Goal: Task Accomplishment & Management: Manage account settings

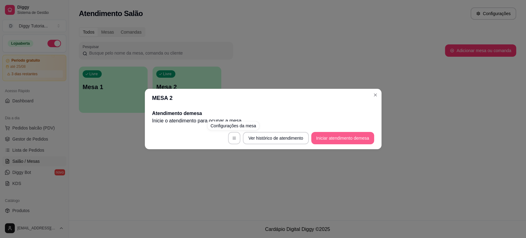
click at [326, 139] on button "Iniciar atendimento de mesa" at bounding box center [342, 138] width 63 height 12
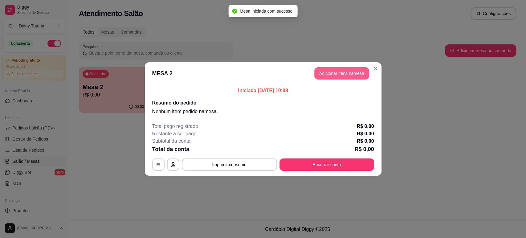
click at [335, 72] on button "Adicionar itens na mesa" at bounding box center [342, 73] width 55 height 12
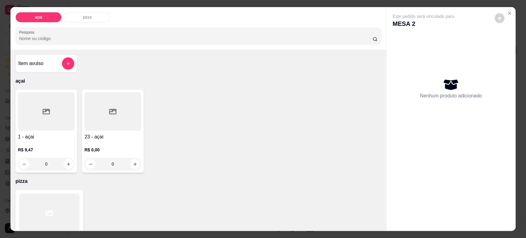
click at [69, 162] on div "0" at bounding box center [46, 164] width 57 height 12
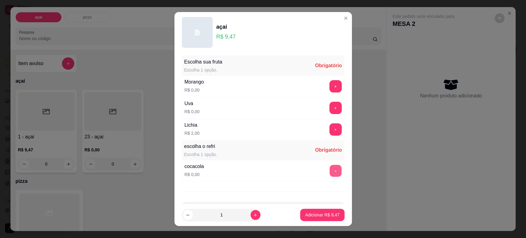
click at [330, 175] on button "+" at bounding box center [336, 171] width 12 height 12
click at [323, 117] on div "Uva R$ 0,00 +" at bounding box center [263, 108] width 163 height 22
click at [330, 124] on button "+" at bounding box center [336, 129] width 12 height 12
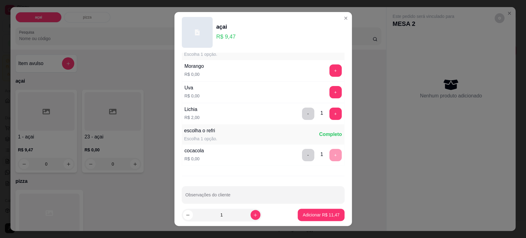
scroll to position [23, 0]
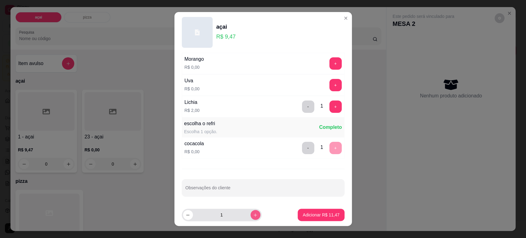
click at [253, 216] on icon "increase-product-quantity" at bounding box center [255, 215] width 5 height 5
type input "2"
click at [308, 216] on p "Adicionar R$ 22,94" at bounding box center [321, 215] width 37 height 6
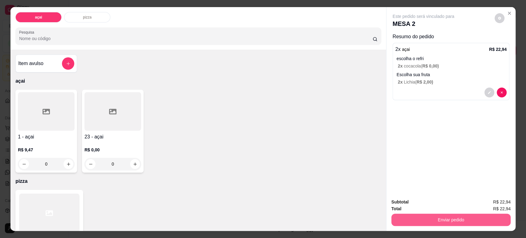
click at [440, 223] on button "Enviar pedido" at bounding box center [451, 220] width 119 height 12
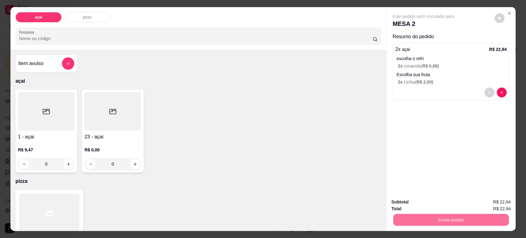
click at [502, 202] on button "Sim, quero registrar" at bounding box center [489, 205] width 46 height 12
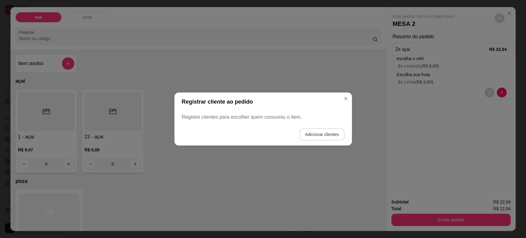
click at [307, 132] on button "Adicionar clientes" at bounding box center [322, 134] width 45 height 12
click at [263, 117] on input "Nome do cliente" at bounding box center [262, 120] width 155 height 6
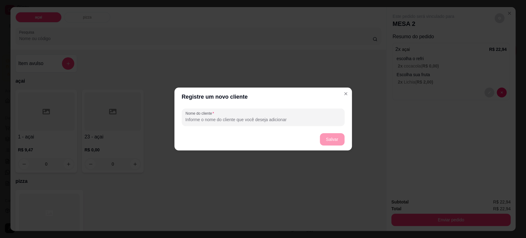
click at [262, 123] on input "Nome do cliente" at bounding box center [263, 120] width 155 height 6
type input "Kayky"
click at [332, 149] on footer "Salvar" at bounding box center [264, 139] width 178 height 22
click at [330, 145] on button "Salvar" at bounding box center [332, 140] width 24 height 12
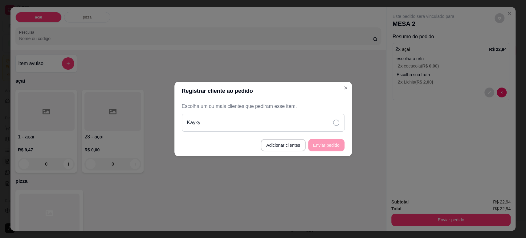
click at [339, 123] on div "Kayky" at bounding box center [263, 123] width 163 height 18
click at [332, 145] on button "Enviar pedido" at bounding box center [326, 145] width 36 height 12
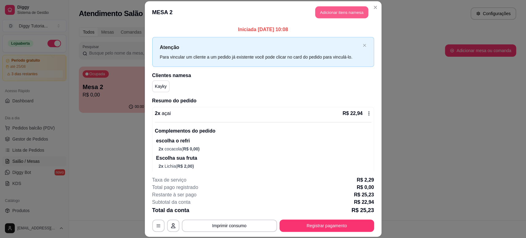
click at [335, 14] on button "Adicionar itens na mesa" at bounding box center [341, 12] width 53 height 12
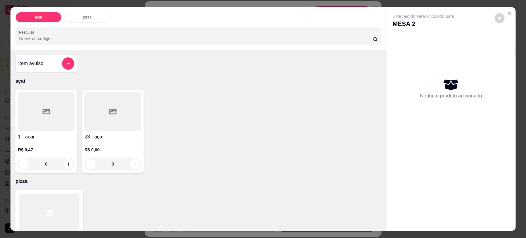
click at [65, 163] on div "0" at bounding box center [46, 164] width 57 height 12
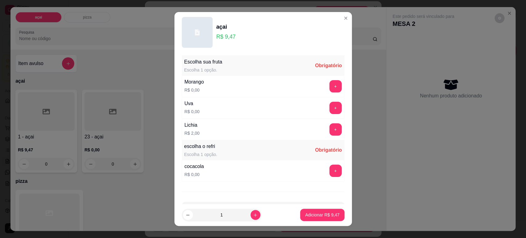
click at [330, 175] on button "+" at bounding box center [336, 171] width 12 height 12
click at [330, 124] on button "+" at bounding box center [336, 129] width 12 height 12
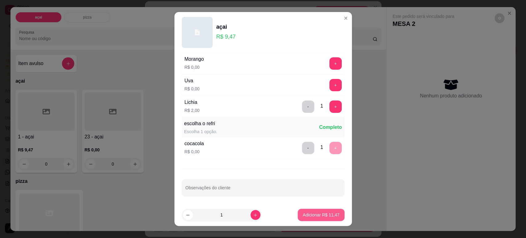
click at [315, 223] on footer "1 Adicionar R$ 11,47" at bounding box center [264, 215] width 178 height 22
click at [313, 216] on p "Adicionar R$ 11,47" at bounding box center [321, 215] width 37 height 6
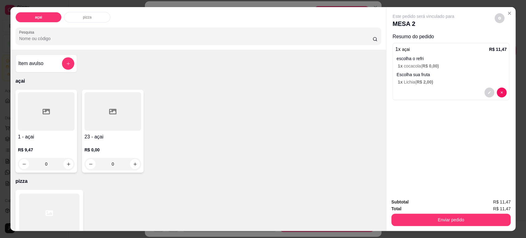
click at [427, 221] on button "Enviar pedido" at bounding box center [451, 220] width 119 height 12
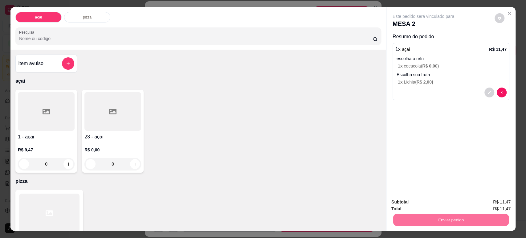
click at [488, 202] on button "Sim, quero registrar" at bounding box center [489, 205] width 46 height 12
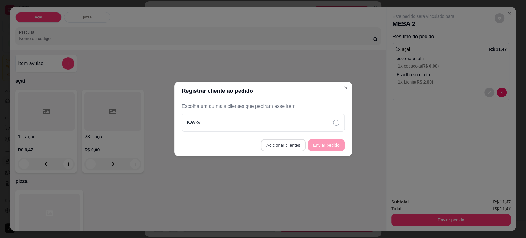
click at [293, 145] on button "Adicionar clientes" at bounding box center [283, 145] width 45 height 12
click at [245, 120] on input "Nome do cliente" at bounding box center [262, 120] width 155 height 6
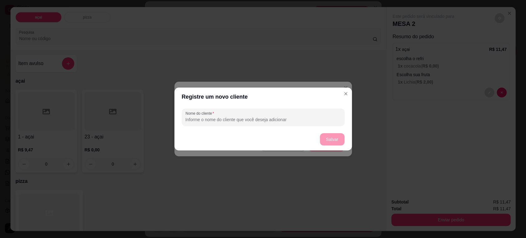
type input "P"
type input "[PERSON_NAME]"
click at [331, 138] on button "Salvar" at bounding box center [332, 139] width 25 height 12
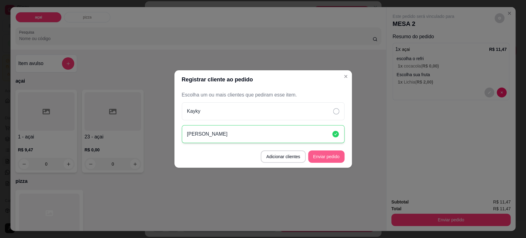
click at [328, 159] on button "Enviar pedido" at bounding box center [326, 156] width 36 height 12
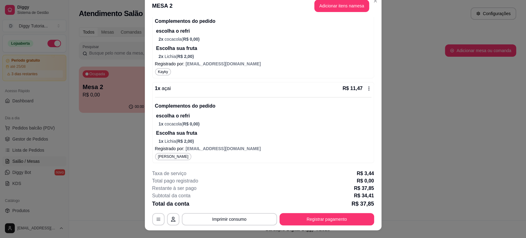
scroll to position [0, 0]
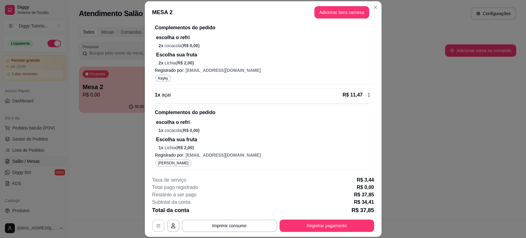
click at [158, 225] on button "button" at bounding box center [158, 226] width 12 height 12
click at [302, 222] on button "Registrar pagamento" at bounding box center [327, 226] width 92 height 12
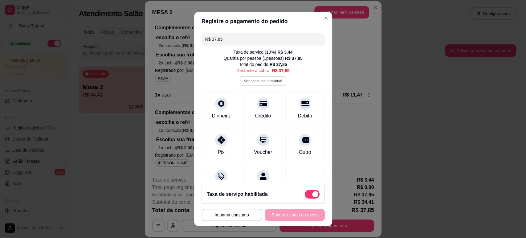
click at [257, 77] on button "Ver consumo individual" at bounding box center [263, 81] width 47 height 10
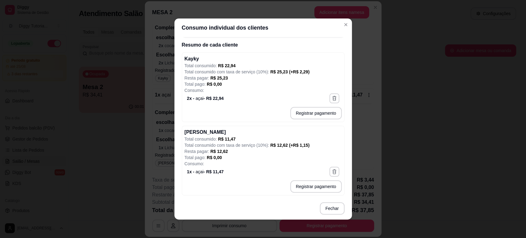
scroll to position [57, 0]
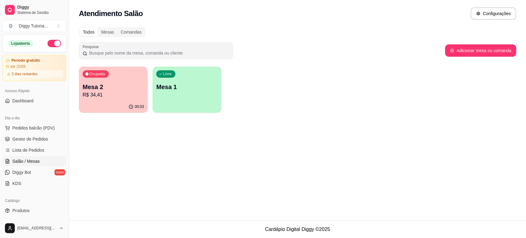
click at [178, 91] on div "Livre Mesa 1" at bounding box center [187, 86] width 69 height 39
click at [101, 84] on p "Mesa 2" at bounding box center [114, 87] width 60 height 8
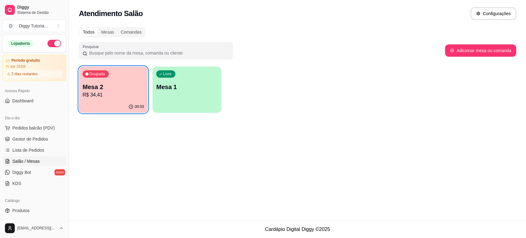
click at [184, 80] on div "Livre Mesa 1" at bounding box center [187, 86] width 69 height 39
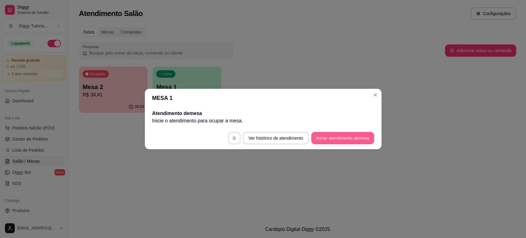
click at [319, 135] on button "Iniciar atendimento de mesa" at bounding box center [342, 138] width 63 height 12
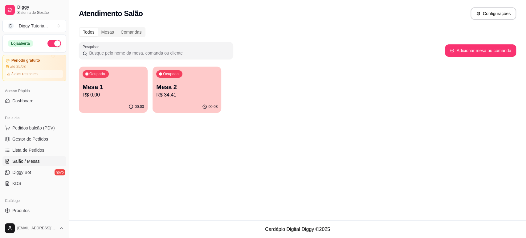
click at [130, 83] on p "Mesa 1" at bounding box center [113, 87] width 61 height 9
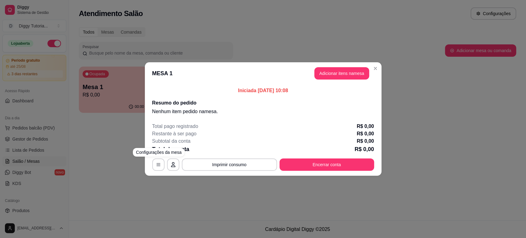
click at [190, 136] on p "Restante à ser pago" at bounding box center [174, 133] width 44 height 7
click at [228, 132] on div "Restante à ser pago R$ 0,00" at bounding box center [263, 133] width 222 height 7
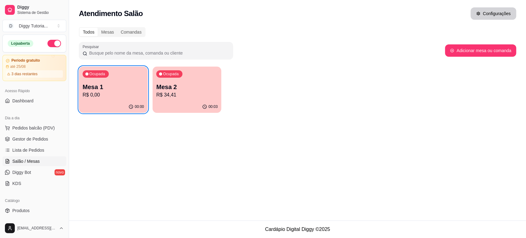
click at [483, 9] on button "Configurações" at bounding box center [494, 13] width 46 height 12
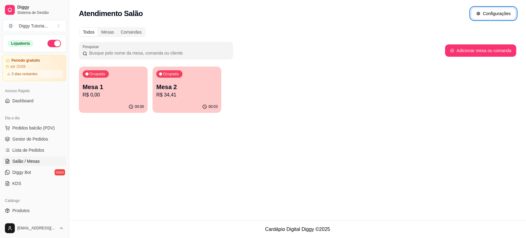
click at [122, 89] on p "Mesa 1" at bounding box center [113, 87] width 61 height 9
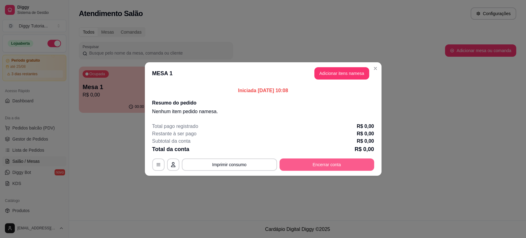
click at [299, 163] on button "Encerrar conta" at bounding box center [327, 164] width 95 height 12
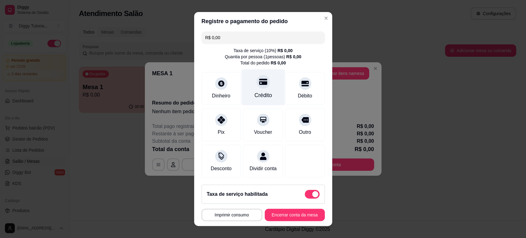
scroll to position [0, 0]
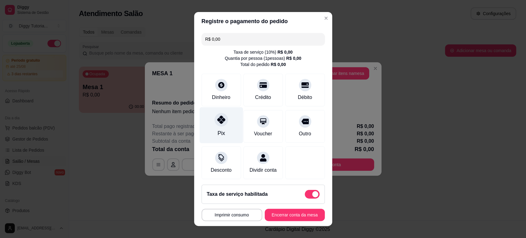
click at [220, 113] on div "Pix" at bounding box center [221, 125] width 43 height 36
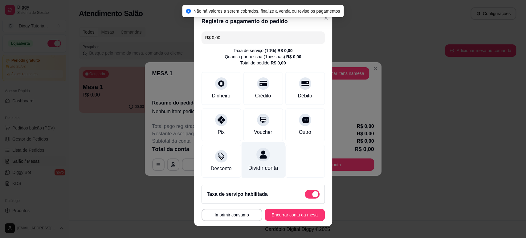
scroll to position [8, 0]
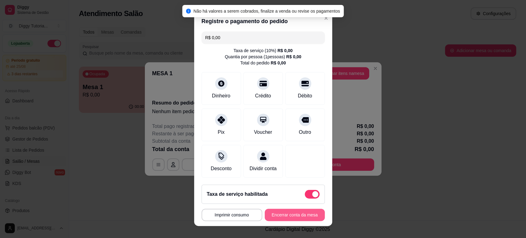
click at [283, 217] on button "Encerrar conta da mesa" at bounding box center [295, 215] width 60 height 12
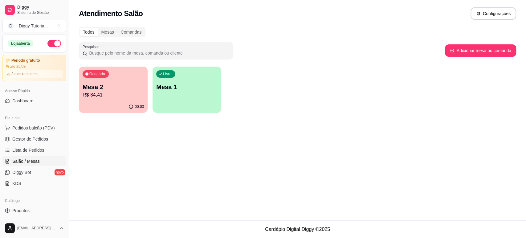
click at [115, 89] on p "Mesa 2" at bounding box center [113, 87] width 61 height 9
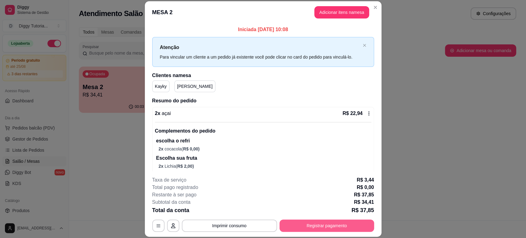
click at [297, 227] on button "Registrar pagamento" at bounding box center [327, 226] width 95 height 12
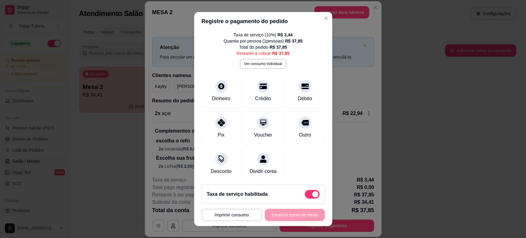
scroll to position [27, 0]
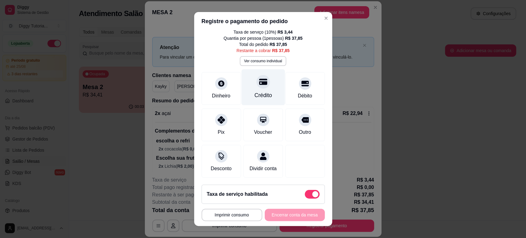
click at [257, 83] on div "Crédito" at bounding box center [262, 87] width 43 height 36
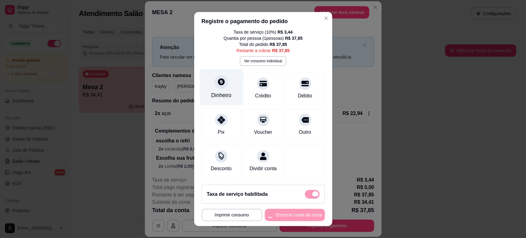
click at [208, 83] on div "Dinheiro" at bounding box center [221, 87] width 43 height 36
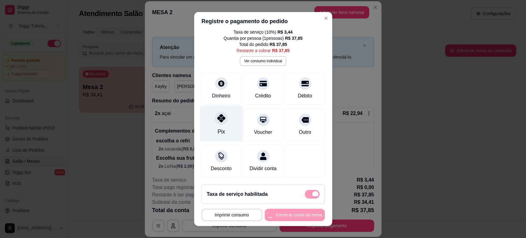
click at [217, 114] on icon at bounding box center [221, 118] width 8 height 8
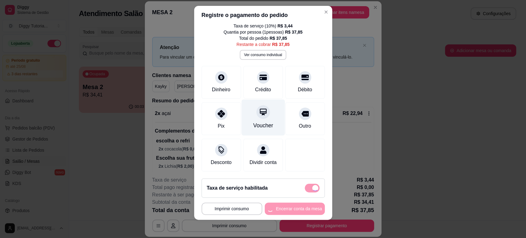
scroll to position [8, 0]
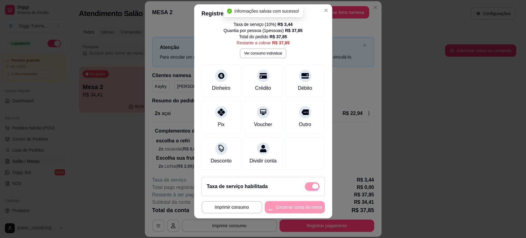
type input "R$ 0,00"
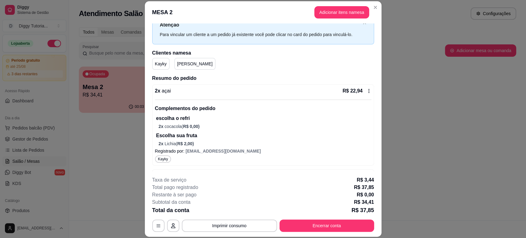
scroll to position [34, 0]
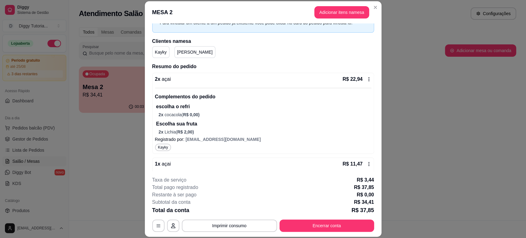
click at [160, 52] on p "Kayky" at bounding box center [161, 52] width 12 height 6
click at [180, 112] on p "2 x cocacola ( R$ 0,00 )" at bounding box center [265, 115] width 213 height 6
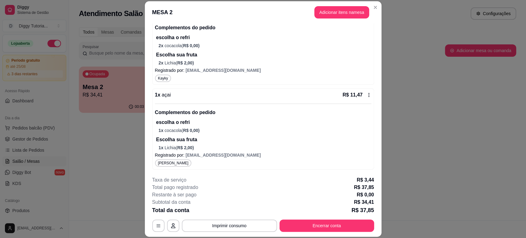
scroll to position [19, 0]
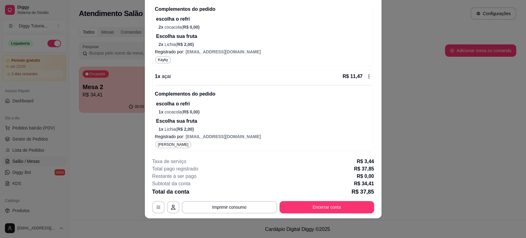
click at [277, 110] on p "1 x cocacola ( R$ 0,00 )" at bounding box center [265, 112] width 213 height 6
click at [327, 209] on button "Encerrar conta" at bounding box center [327, 207] width 95 height 12
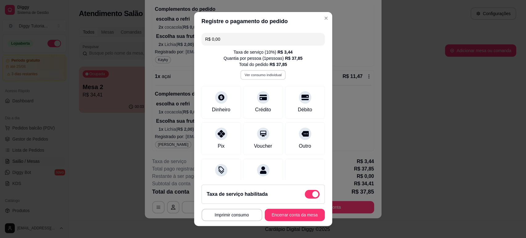
click at [263, 76] on button "Ver consumo individual" at bounding box center [263, 75] width 45 height 10
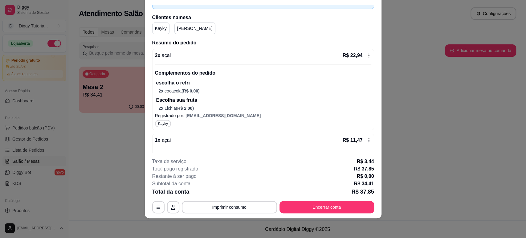
scroll to position [0, 0]
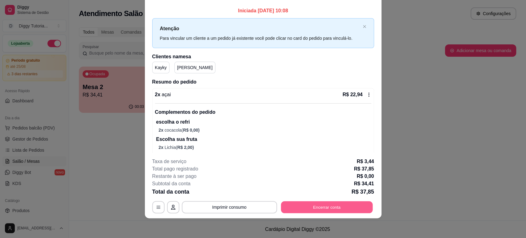
click at [314, 202] on button "Encerrar conta" at bounding box center [327, 207] width 92 height 12
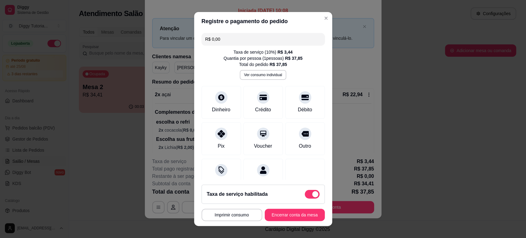
click at [259, 74] on button "Ver consumo individual" at bounding box center [263, 75] width 47 height 10
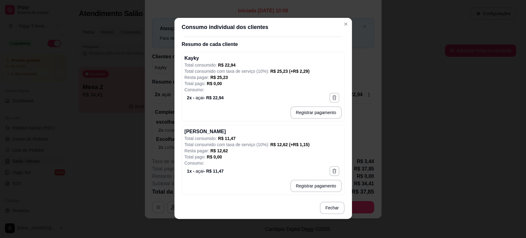
scroll to position [1, 0]
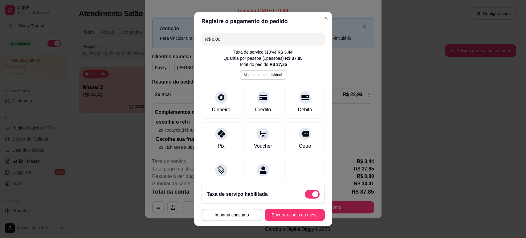
click at [254, 46] on div "R$ 0,00 Taxa de serviço ( 10 %) R$ 3,44 Quantia por pessoa ( 1 pessoas) R$ 37,8…" at bounding box center [263, 106] width 138 height 150
click at [243, 42] on input "R$ 0,00" at bounding box center [263, 39] width 116 height 12
click at [264, 75] on button "Ver consumo individual" at bounding box center [263, 75] width 45 height 10
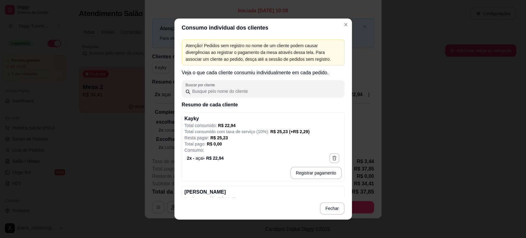
scroll to position [60, 0]
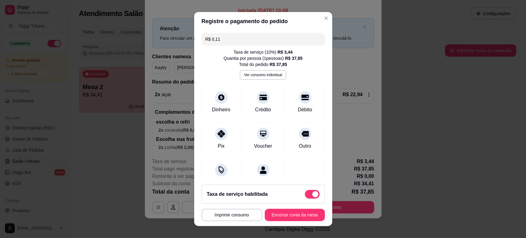
click at [230, 35] on input "R$ 0,11" at bounding box center [263, 39] width 116 height 12
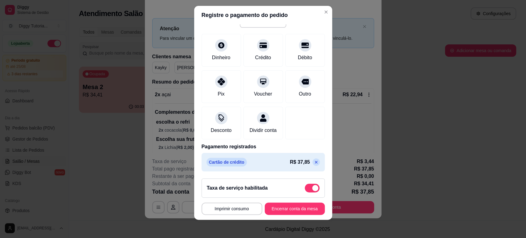
scroll to position [8, 0]
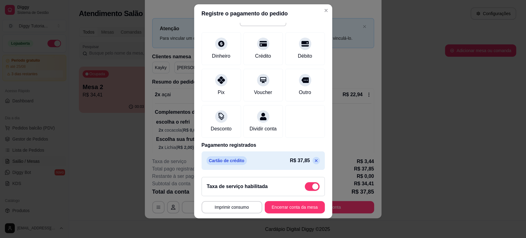
click at [314, 159] on icon at bounding box center [316, 160] width 5 height 5
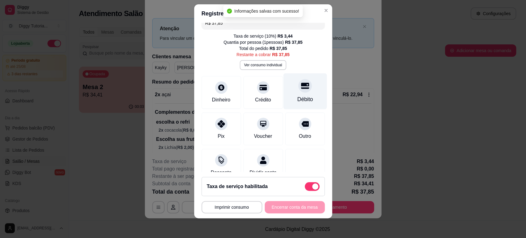
scroll to position [0, 0]
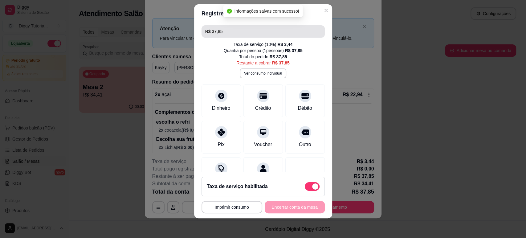
click at [228, 35] on input "R$ 37,85" at bounding box center [263, 31] width 116 height 12
drag, startPoint x: 199, startPoint y: 32, endPoint x: 183, endPoint y: 29, distance: 16.5
click at [188, 31] on div "**********" at bounding box center [263, 119] width 526 height 238
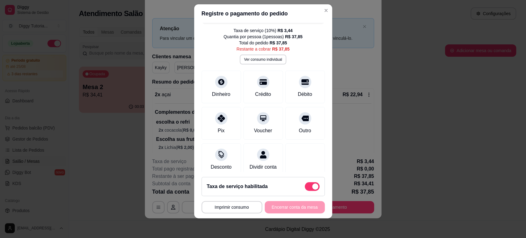
scroll to position [27, 0]
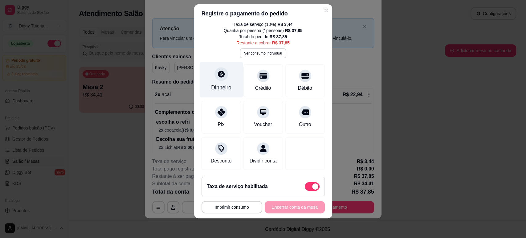
click at [225, 76] on div "Dinheiro" at bounding box center [221, 79] width 43 height 36
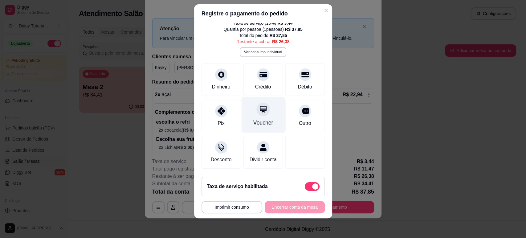
scroll to position [0, 0]
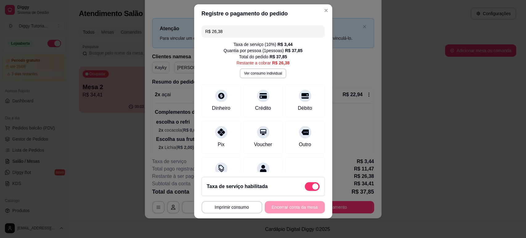
click at [242, 36] on input "R$ 26,38" at bounding box center [263, 31] width 116 height 12
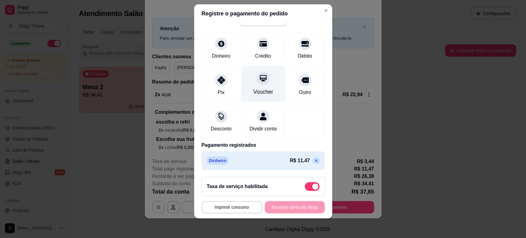
scroll to position [59, 0]
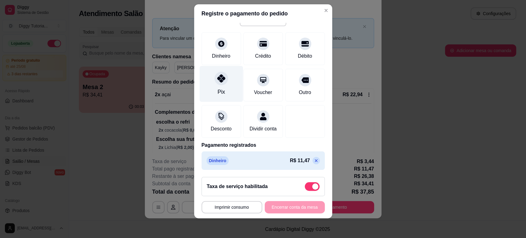
click at [222, 80] on div "Pix" at bounding box center [221, 84] width 43 height 36
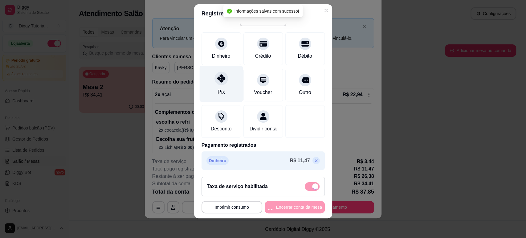
type input "R$ 0,00"
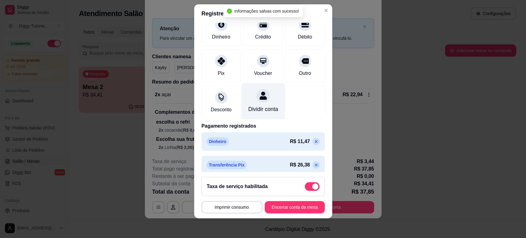
scroll to position [76, 0]
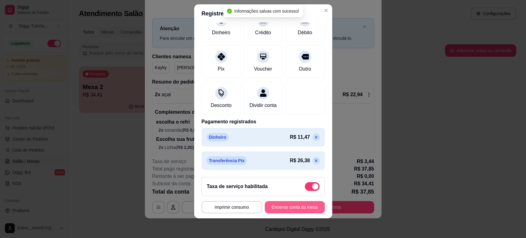
click at [287, 208] on button "Encerrar conta da mesa" at bounding box center [295, 207] width 60 height 12
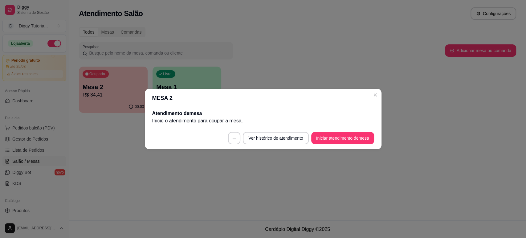
scroll to position [0, 0]
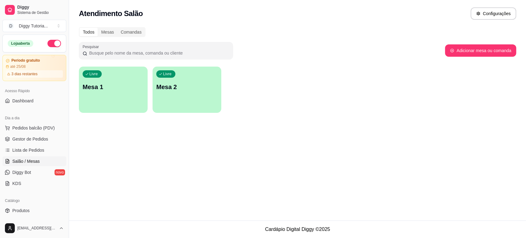
click at [127, 77] on div "Livre Mesa 1" at bounding box center [113, 86] width 69 height 39
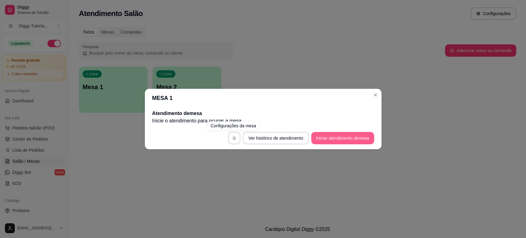
click at [336, 139] on button "Iniciar atendimento de mesa" at bounding box center [342, 138] width 63 height 12
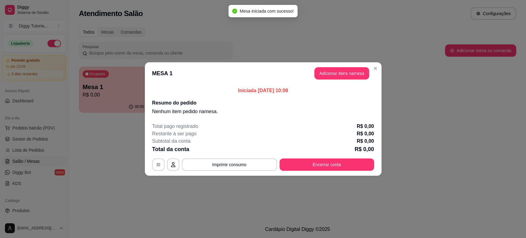
click at [334, 76] on button "Adicionar itens na mesa" at bounding box center [342, 73] width 55 height 12
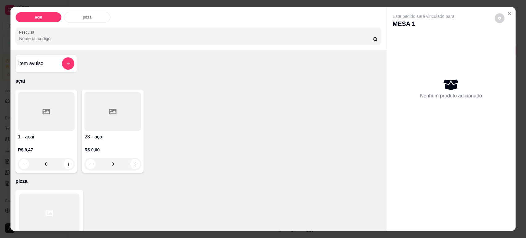
click at [63, 165] on div "0" at bounding box center [46, 164] width 57 height 12
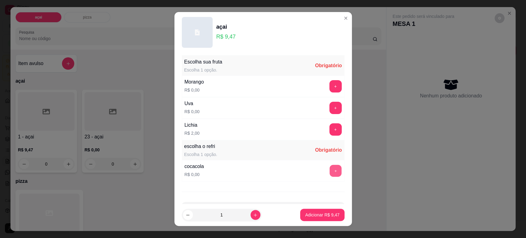
click at [330, 172] on button "+" at bounding box center [336, 171] width 12 height 12
click at [330, 128] on button "+" at bounding box center [336, 129] width 12 height 12
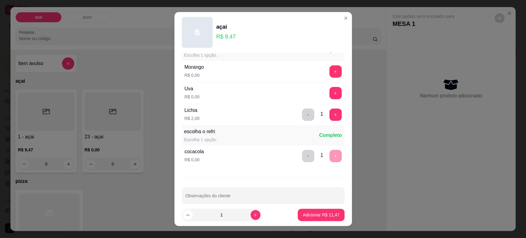
scroll to position [23, 0]
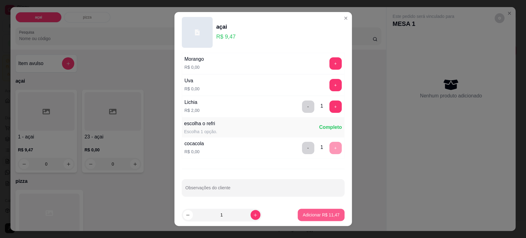
click at [308, 216] on p "Adicionar R$ 11,47" at bounding box center [321, 215] width 37 height 6
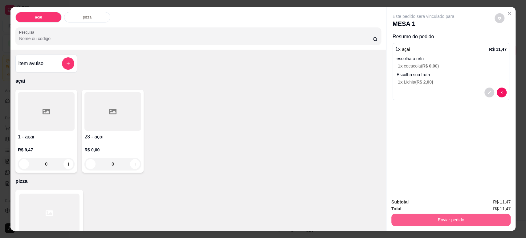
click at [439, 217] on button "Enviar pedido" at bounding box center [451, 220] width 119 height 12
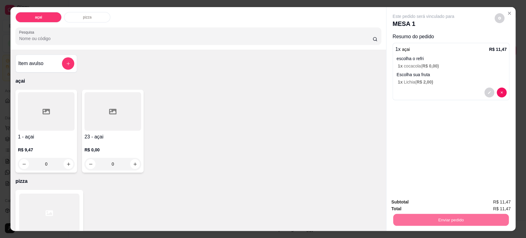
click at [439, 204] on button "Não registrar e enviar pedido" at bounding box center [430, 205] width 64 height 12
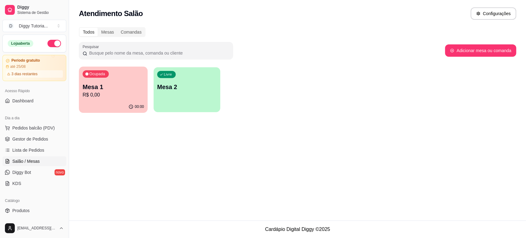
click at [186, 78] on div "Livre Mesa 2" at bounding box center [187, 86] width 67 height 38
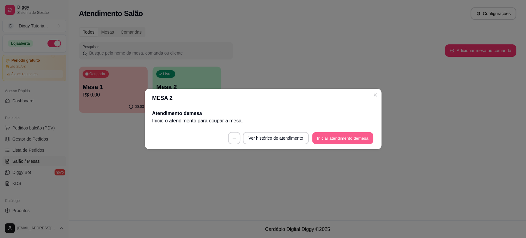
click at [327, 136] on button "Iniciar atendimento de mesa" at bounding box center [342, 138] width 61 height 12
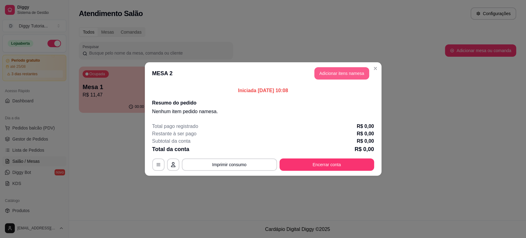
click at [324, 76] on button "Adicionar itens na mesa" at bounding box center [342, 73] width 55 height 12
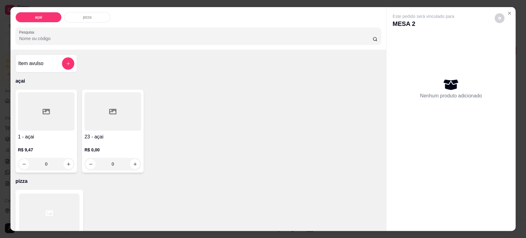
click at [65, 162] on div "0" at bounding box center [46, 164] width 57 height 12
click at [507, 13] on icon "Close" at bounding box center [509, 13] width 5 height 5
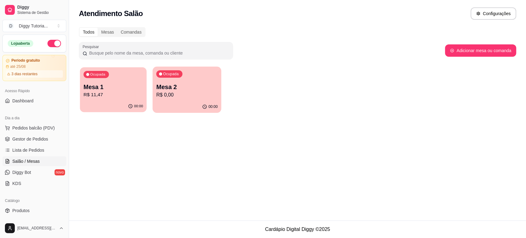
click at [130, 90] on p "Mesa 1" at bounding box center [114, 87] width 60 height 8
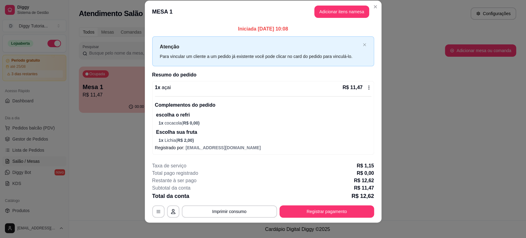
scroll to position [11, 0]
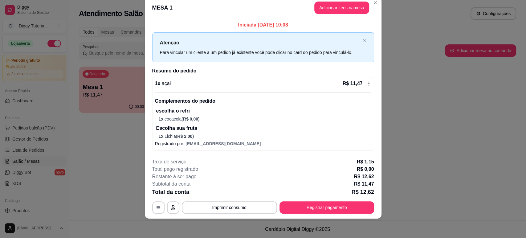
click at [201, 119] on p "1 x cocacola ( R$ 0,00 )" at bounding box center [265, 119] width 213 height 6
click at [367, 84] on icon at bounding box center [369, 83] width 5 height 5
click at [153, 204] on button "button" at bounding box center [158, 207] width 12 height 12
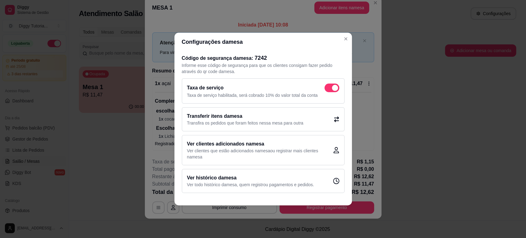
click at [298, 119] on h2 "Transferir itens da mesa" at bounding box center [245, 116] width 117 height 7
click at [265, 121] on p "Transfira os pedidos que foram feitos nessa mesa para outra" at bounding box center [245, 123] width 117 height 6
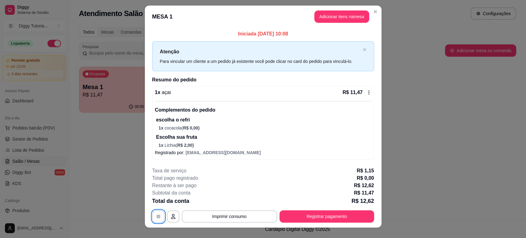
scroll to position [0, 0]
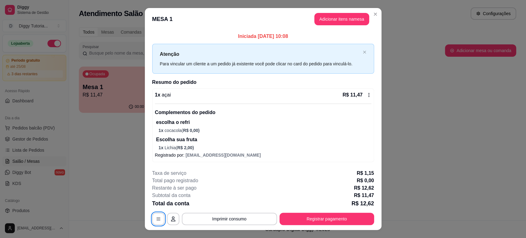
click at [156, 219] on icon "button" at bounding box center [158, 218] width 5 height 5
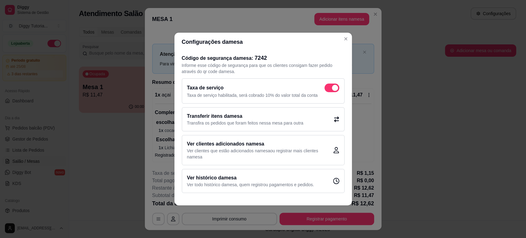
click at [228, 118] on h2 "Transferir itens da mesa" at bounding box center [245, 116] width 117 height 7
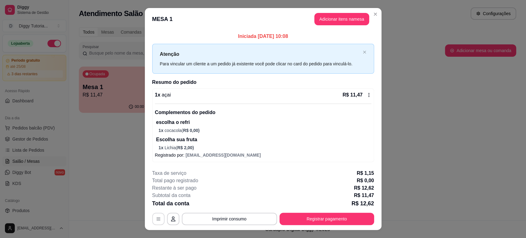
click at [156, 220] on icon "button" at bounding box center [158, 218] width 5 height 5
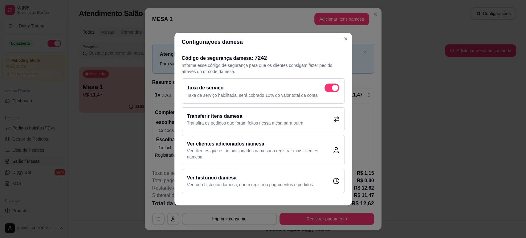
click at [230, 120] on p "Transfira os pedidos que foram feitos nessa mesa para outra" at bounding box center [245, 123] width 117 height 6
